Goal: Check status: Check status

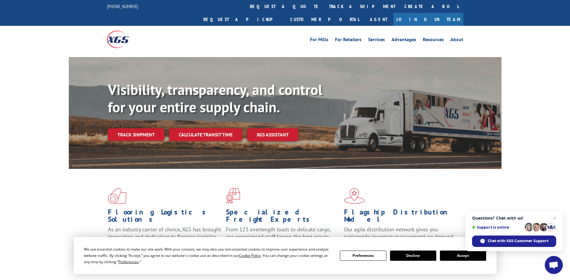
click at [456, 254] on button "Accept" at bounding box center [463, 256] width 46 height 10
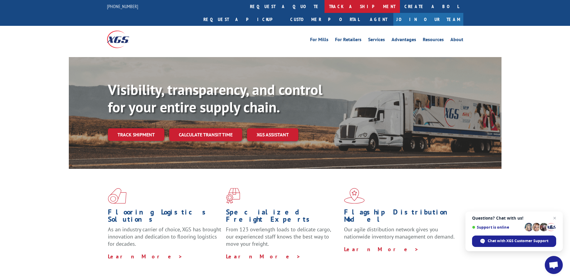
click at [325, 6] on link "track a shipment" at bounding box center [362, 6] width 75 height 13
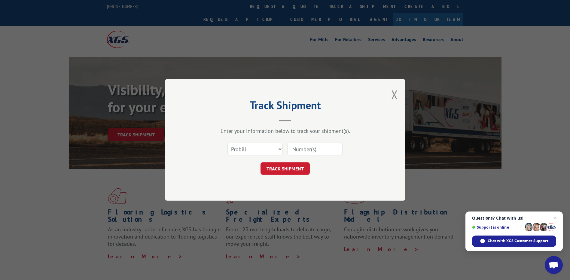
click at [317, 146] on input at bounding box center [314, 149] width 55 height 13
paste input "17105492"
type input "17105492"
click at [298, 169] on button "TRACK SHIPMENT" at bounding box center [285, 169] width 49 height 13
